Goal: Transaction & Acquisition: Purchase product/service

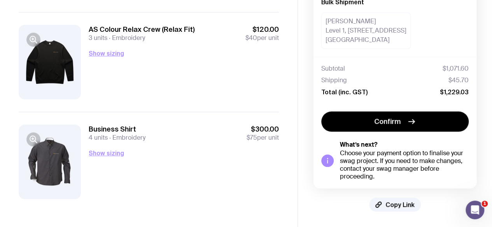
scroll to position [589, 0]
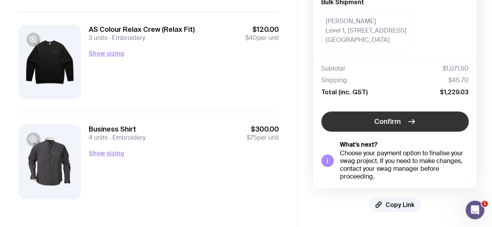
click at [373, 119] on button "Confirm" at bounding box center [394, 122] width 147 height 20
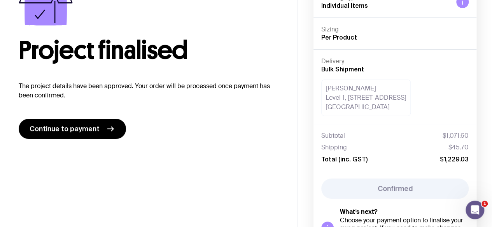
scroll to position [0, 0]
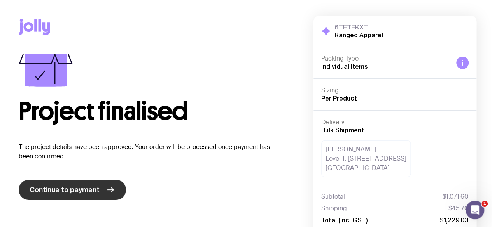
click at [75, 196] on link "Continue to payment" at bounding box center [72, 190] width 107 height 20
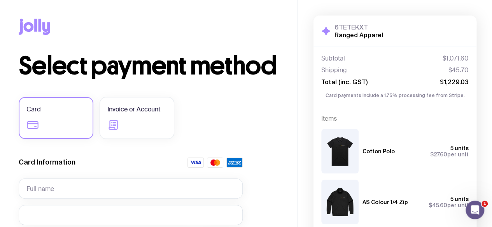
scroll to position [39, 0]
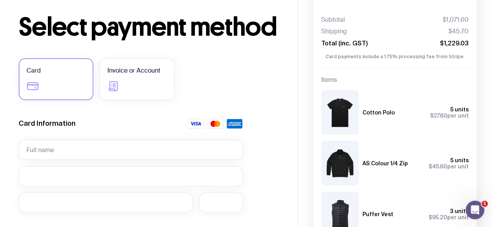
click at [73, 79] on label "Card" at bounding box center [56, 79] width 75 height 42
click at [0, 0] on input "Card" at bounding box center [0, 0] width 0 height 0
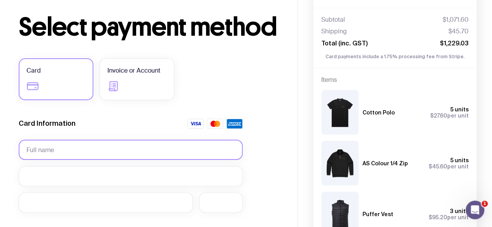
click at [97, 147] on input "text" at bounding box center [131, 150] width 224 height 20
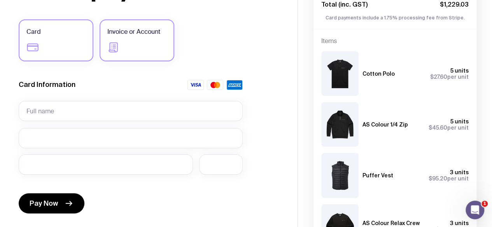
click at [138, 42] on label "Invoice or Account" at bounding box center [137, 40] width 75 height 42
click at [0, 0] on input "Invoice or Account" at bounding box center [0, 0] width 0 height 0
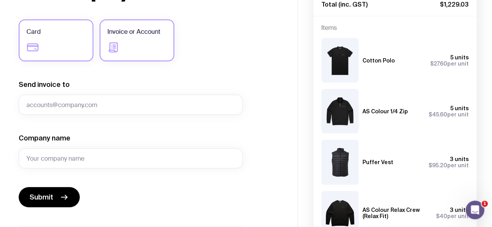
click at [66, 34] on label "Card" at bounding box center [56, 40] width 75 height 42
click at [0, 0] on input "Card" at bounding box center [0, 0] width 0 height 0
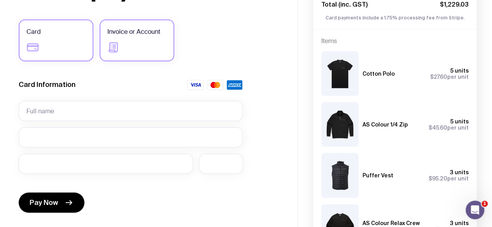
click at [118, 39] on label "Invoice or Account" at bounding box center [137, 40] width 75 height 42
click at [0, 0] on input "Invoice or Account" at bounding box center [0, 0] width 0 height 0
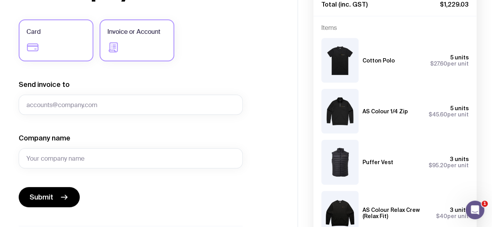
click at [52, 43] on label "Card" at bounding box center [56, 40] width 75 height 42
click at [0, 0] on input "Card" at bounding box center [0, 0] width 0 height 0
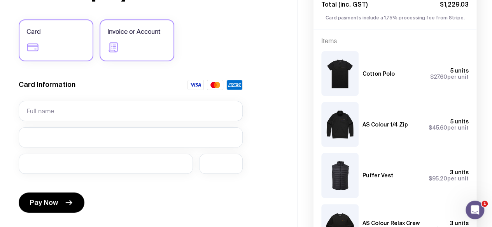
click at [110, 44] on icon at bounding box center [113, 47] width 12 height 12
click at [0, 0] on input "Invoice or Account" at bounding box center [0, 0] width 0 height 0
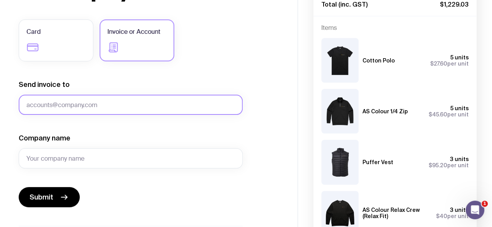
click at [97, 105] on input "Send invoice to" at bounding box center [131, 105] width 224 height 20
type input "[PERSON_NAME][EMAIL_ADDRESS][DOMAIN_NAME]"
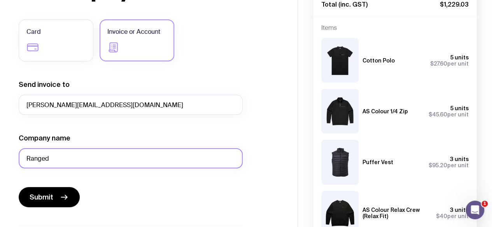
type input "Ranged"
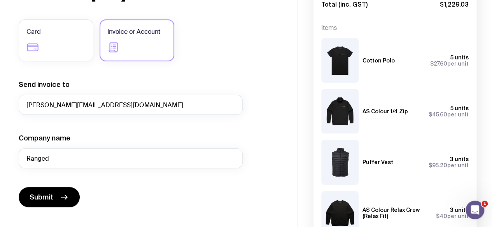
click at [111, 176] on form "Send invoice to [EMAIL_ADDRESS][DOMAIN_NAME] Company name Ranged Submit" at bounding box center [131, 144] width 224 height 128
click at [50, 189] on button "Submit" at bounding box center [49, 197] width 61 height 20
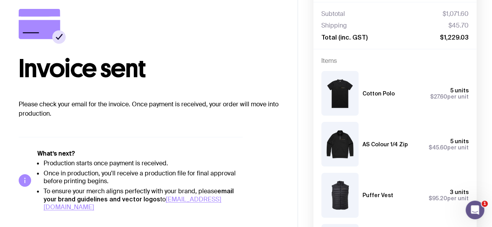
scroll to position [0, 0]
